Goal: Transaction & Acquisition: Subscribe to service/newsletter

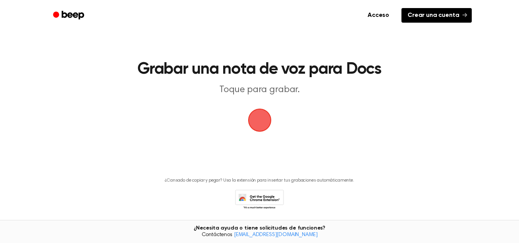
click at [438, 12] on font "Crear una cuenta" at bounding box center [432, 15] width 51 height 6
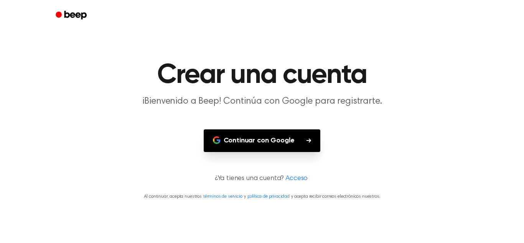
click at [283, 141] on font "Continuar con Google" at bounding box center [259, 140] width 71 height 7
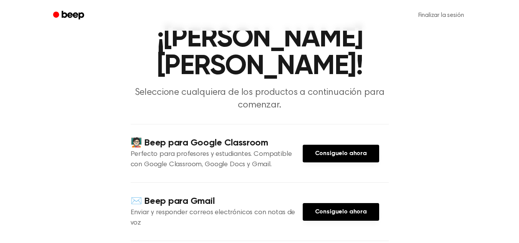
scroll to position [37, 0]
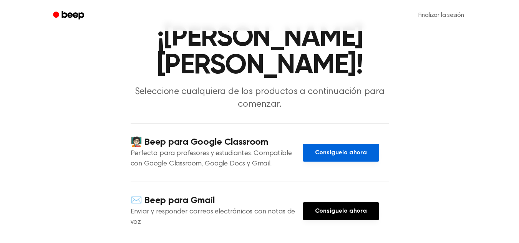
click at [348, 144] on link "Consíguelo ahora" at bounding box center [340, 153] width 76 height 18
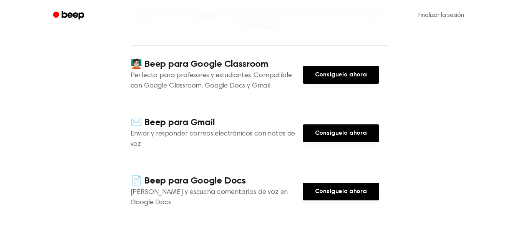
scroll to position [118, 0]
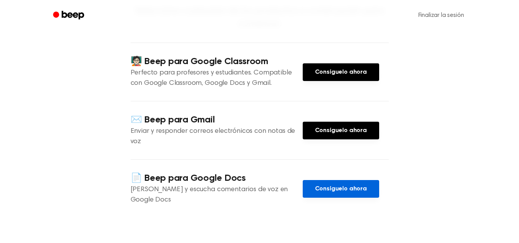
click at [357, 186] on font "Consíguelo ahora" at bounding box center [341, 189] width 52 height 6
